Goal: Transaction & Acquisition: Subscribe to service/newsletter

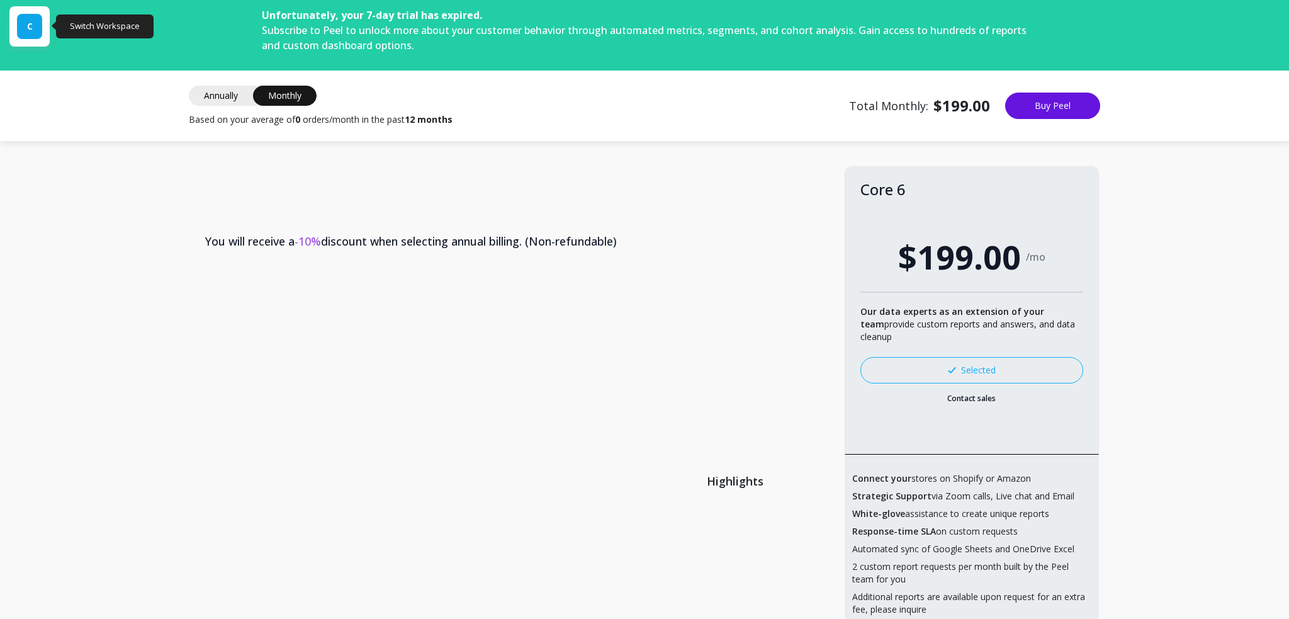
click at [40, 34] on div "C" at bounding box center [29, 26] width 25 height 25
click at [33, 25] on div "C" at bounding box center [29, 26] width 25 height 25
click at [22, 35] on div "C" at bounding box center [29, 26] width 25 height 25
click at [30, 91] on div "C" at bounding box center [27, 86] width 20 height 20
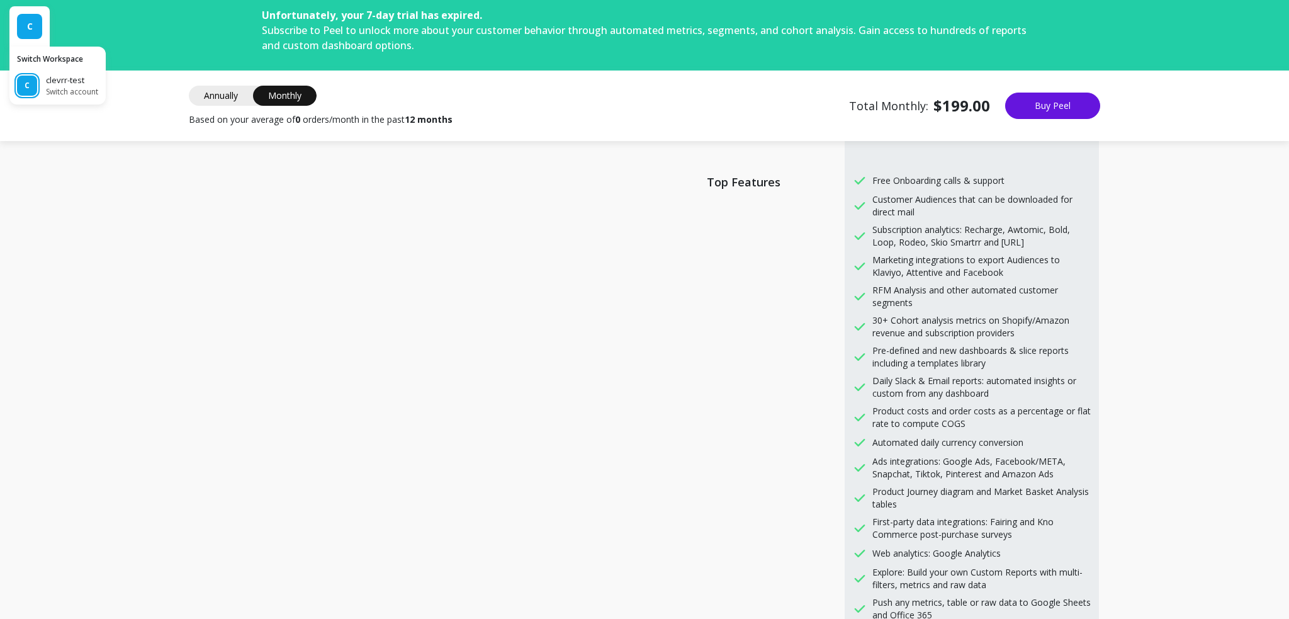
scroll to position [815, 0]
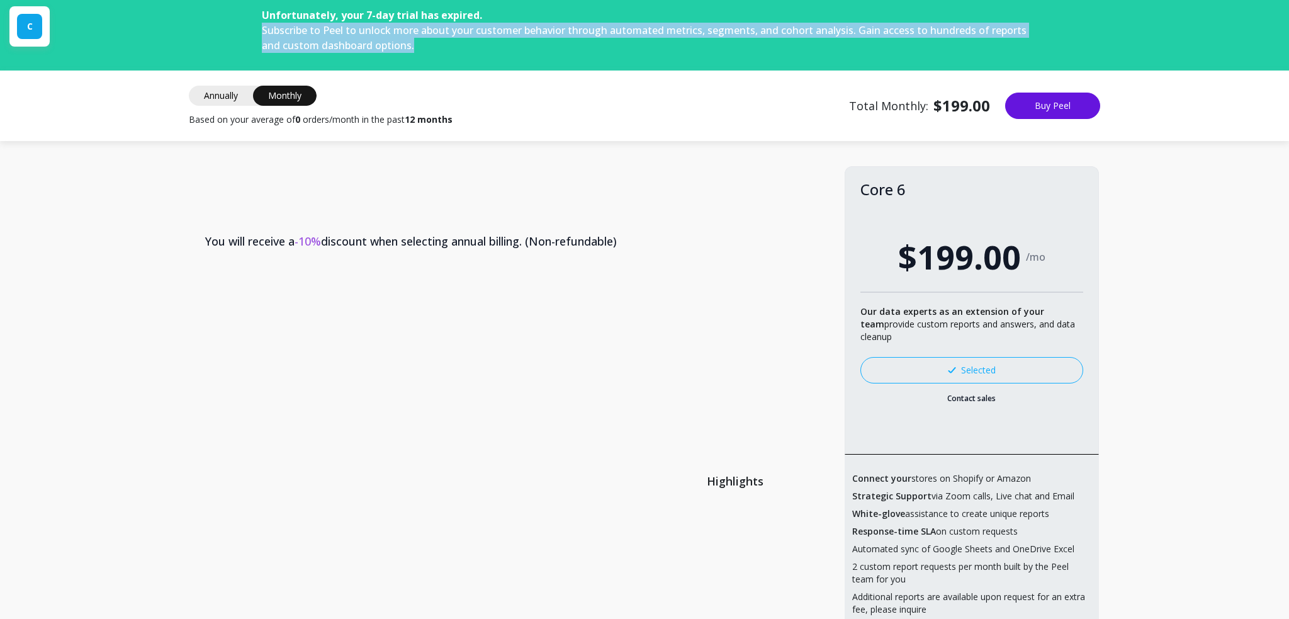
drag, startPoint x: 241, startPoint y: 25, endPoint x: 410, endPoint y: 38, distance: 169.9
click at [410, 38] on div "Unfortunately, your 7-day trial has expired. Subscribe to Peel to unlock more a…" at bounding box center [645, 35] width 806 height 71
click at [410, 38] on p "Unfortunately, your 7-day trial has expired. Subscribe to Peel to unlock more a…" at bounding box center [644, 30] width 765 height 45
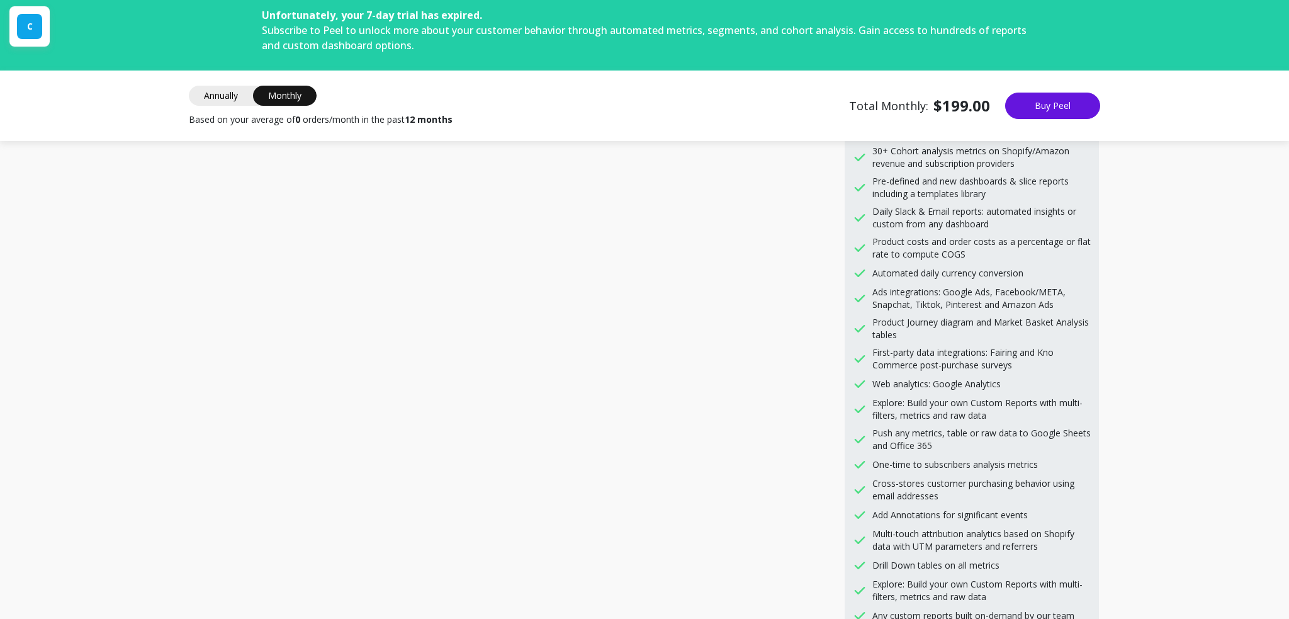
scroll to position [144, 0]
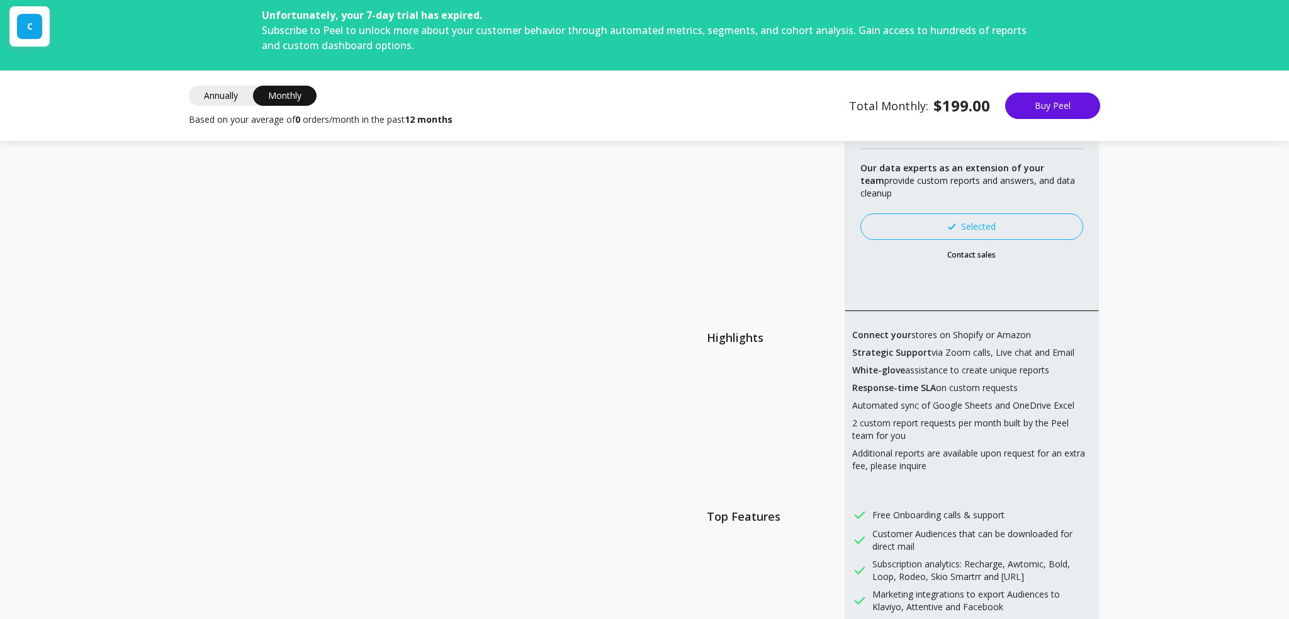
click at [912, 230] on link "Selected" at bounding box center [972, 226] width 223 height 26
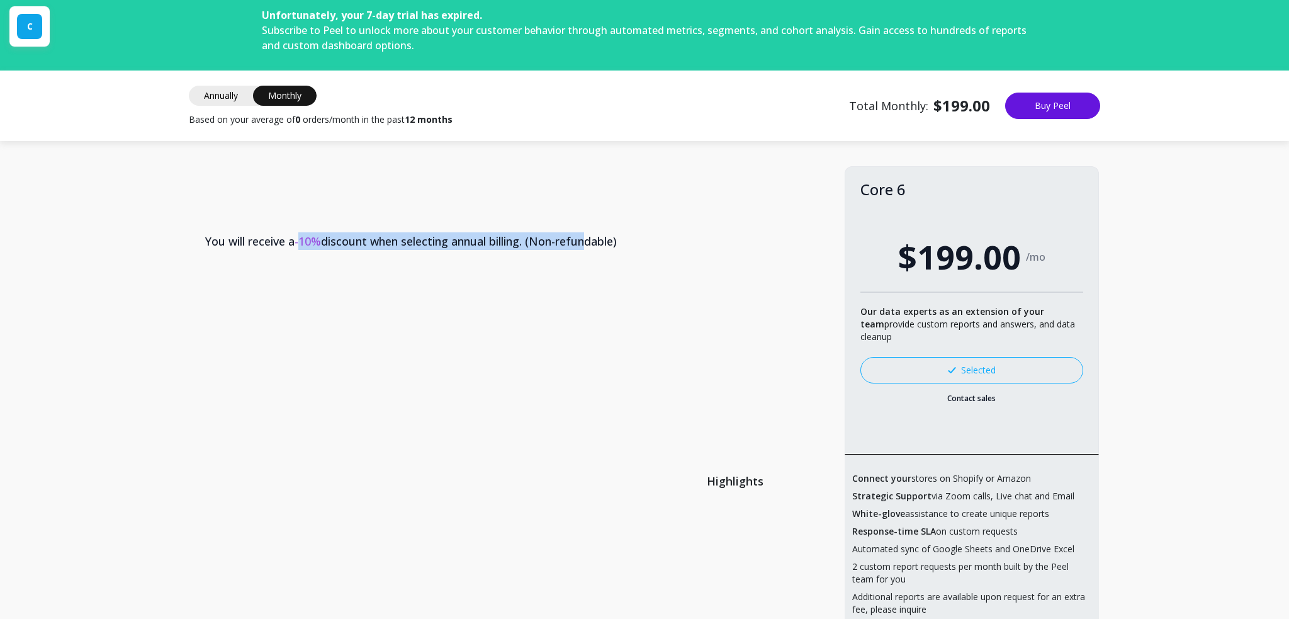
drag, startPoint x: 332, startPoint y: 239, endPoint x: 613, endPoint y: 212, distance: 282.0
click at [601, 212] on th "You will receive a -10% discount when selecting annual billing. (Non-refundable)" at bounding box center [517, 241] width 655 height 58
drag, startPoint x: 613, startPoint y: 212, endPoint x: 622, endPoint y: 213, distance: 8.9
click at [622, 213] on th "You will receive a -10% discount when selecting annual billing. (Non-refundable)" at bounding box center [517, 241] width 655 height 58
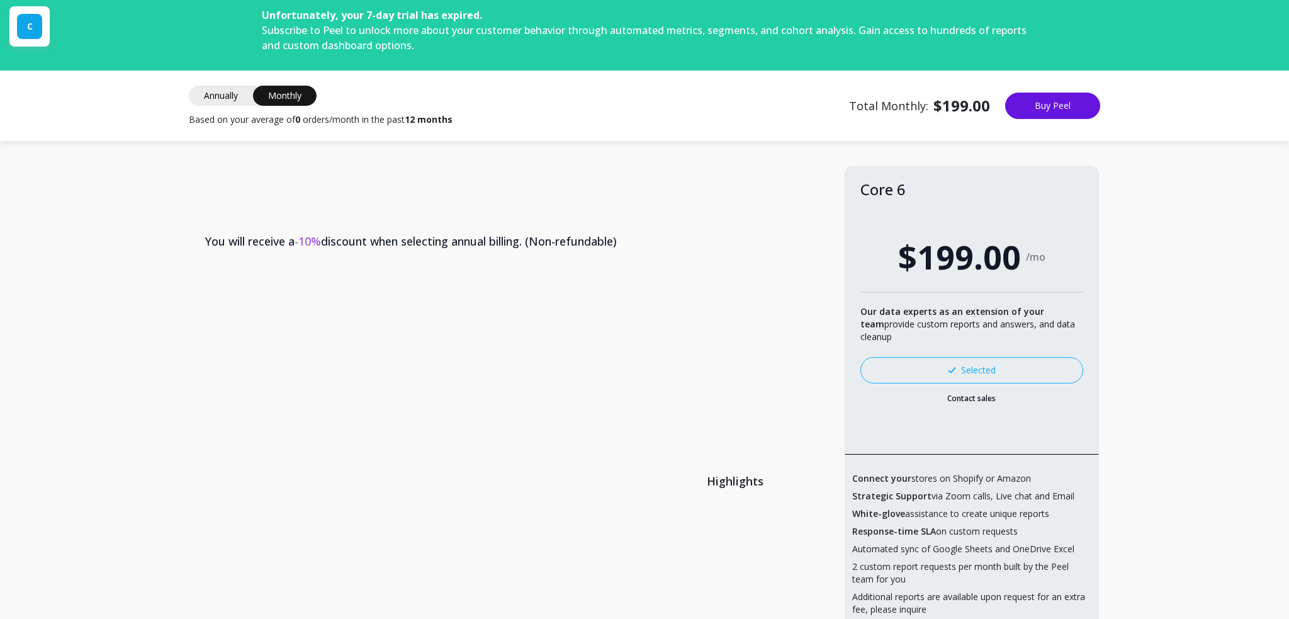
click at [622, 213] on th "You will receive a -10% discount when selecting annual billing. (Non-refundable)" at bounding box center [517, 241] width 655 height 58
click at [623, 214] on th "You will receive a -10% discount when selecting annual billing. (Non-refundable)" at bounding box center [517, 241] width 655 height 58
click at [641, 243] on th "You will receive a -10% discount when selecting annual billing. (Non-refundable)" at bounding box center [517, 241] width 655 height 58
drag, startPoint x: 357, startPoint y: 236, endPoint x: 186, endPoint y: 249, distance: 171.7
click at [190, 249] on th "You will receive a -10% discount when selecting annual billing. (Non-refundable)" at bounding box center [517, 241] width 655 height 58
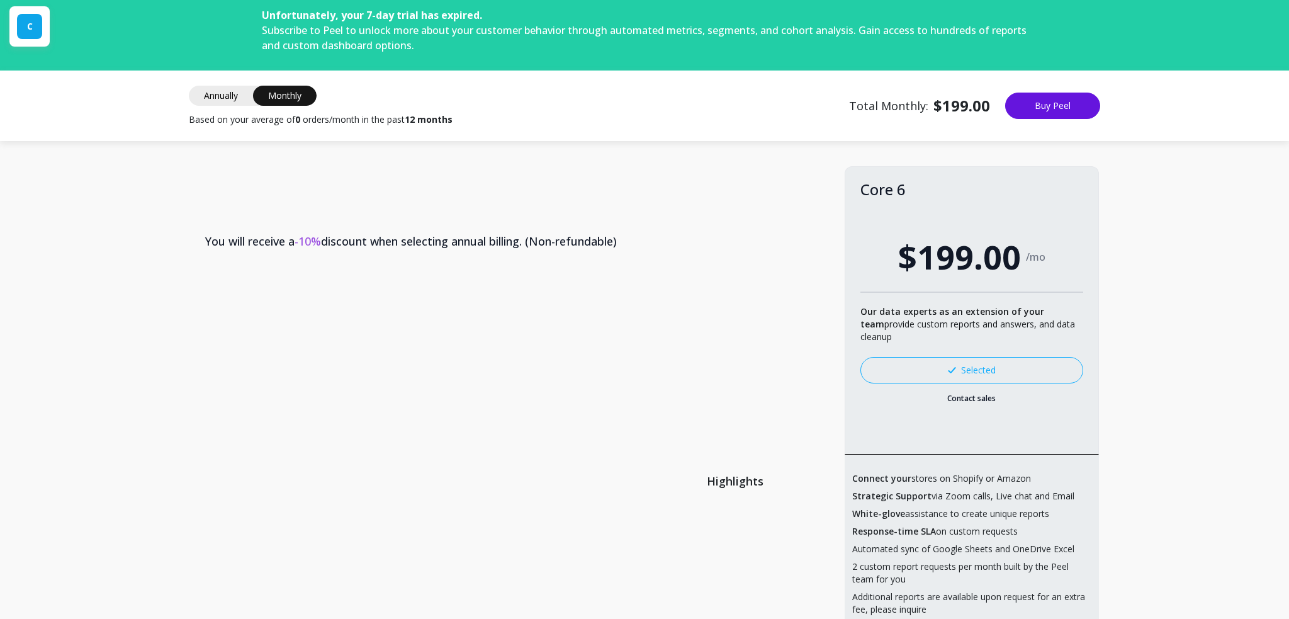
click at [200, 100] on span "Annually" at bounding box center [221, 96] width 64 height 20
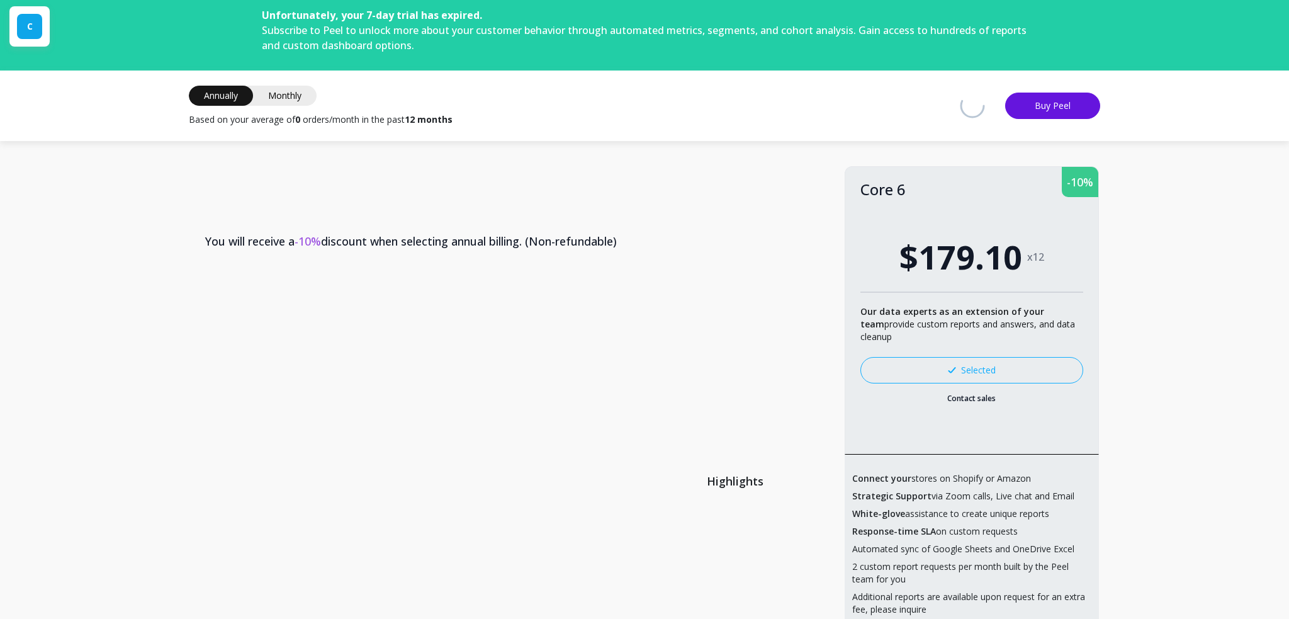
click at [366, 33] on span "Subscribe to Peel to unlock more about your customer behavior through automated…" at bounding box center [644, 37] width 765 height 29
click at [1081, 38] on div "Unfortunately, your 7-day trial has expired. Subscribe to Peel to unlock more a…" at bounding box center [644, 35] width 1289 height 71
click at [1040, 87] on div "Annually Monthly Annually Based on your average of 0 orders/month in the past 1…" at bounding box center [644, 106] width 967 height 40
click at [1044, 104] on button "Buy Peel" at bounding box center [1052, 106] width 95 height 26
